Goal: Task Accomplishment & Management: Manage account settings

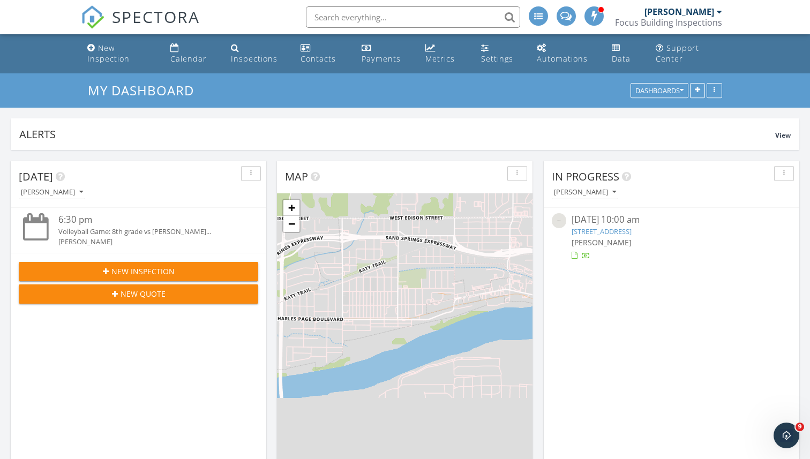
click at [631, 233] on link "[STREET_ADDRESS]" at bounding box center [601, 232] width 60 height 10
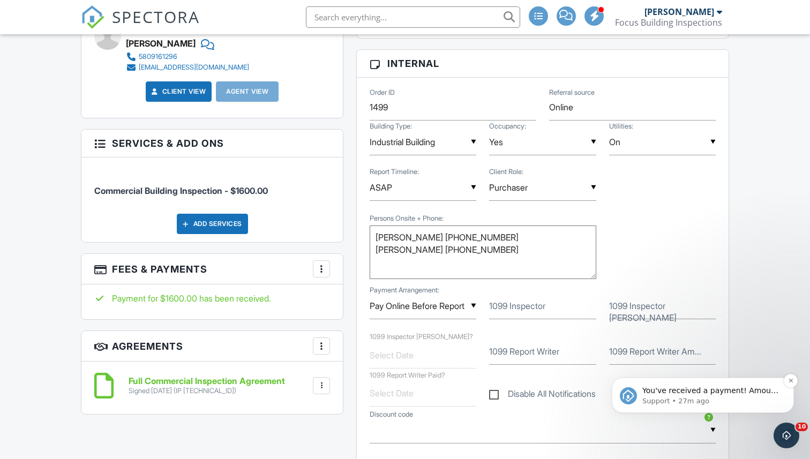
click at [714, 393] on span "You've received a payment! Amount $3100.00 Fee $3.99 Net $3096.01 Transaction #…" at bounding box center [711, 449] width 138 height 126
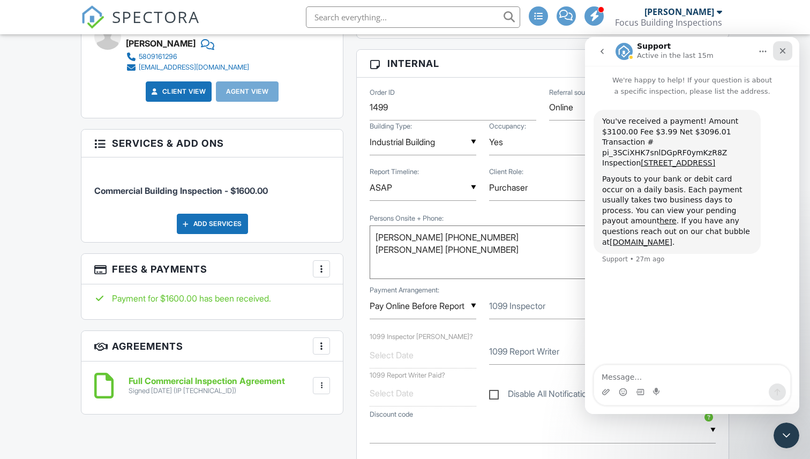
click at [782, 55] on icon "Close" at bounding box center [782, 51] width 9 height 9
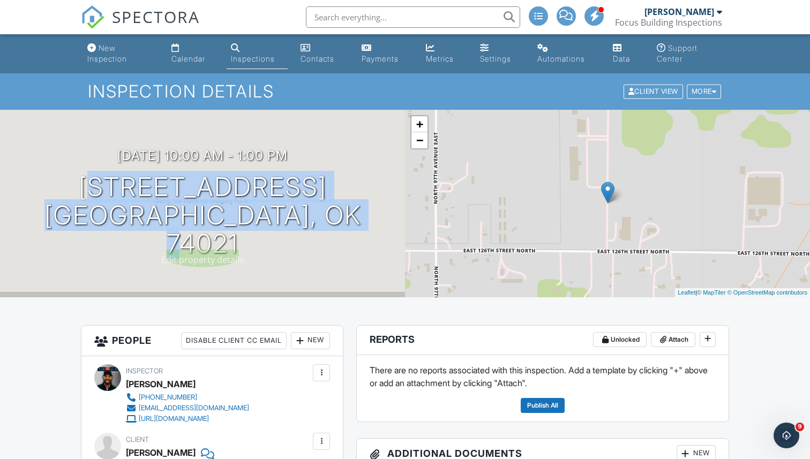
drag, startPoint x: 103, startPoint y: 210, endPoint x: 380, endPoint y: 248, distance: 279.5
click at [383, 248] on div "[DATE] 10:00 am - 1:00 pm [STREET_ADDRESS] [GEOGRAPHIC_DATA], OK 74021" at bounding box center [202, 203] width 405 height 187
copy h1 "[STREET_ADDRESS]"
